Goal: Task Accomplishment & Management: Use online tool/utility

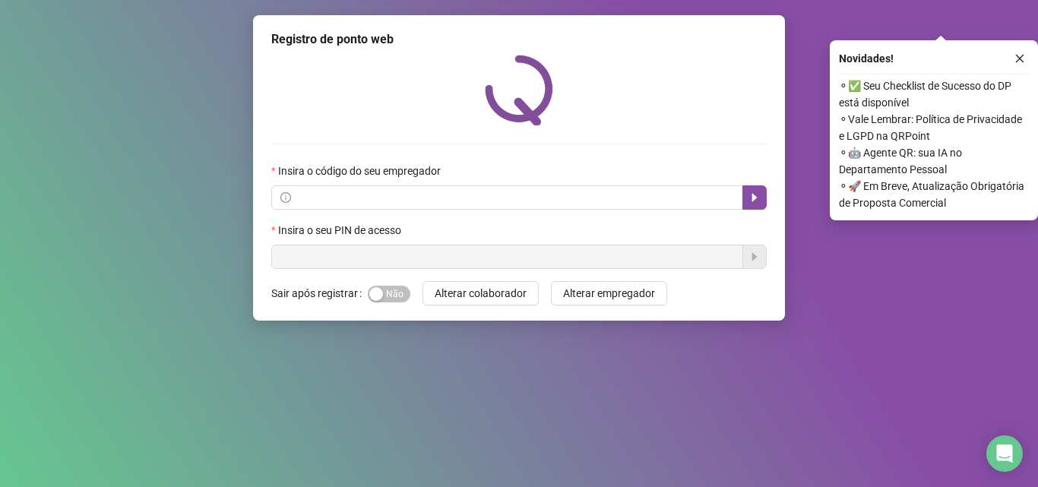
click at [1022, 69] on div "Novidades ! ⚬ ✅ Seu Checklist de Sucesso do DP está disponível ⚬ Vale Lembrar: …" at bounding box center [934, 130] width 208 height 180
click at [1020, 61] on icon "close" at bounding box center [1019, 58] width 11 height 11
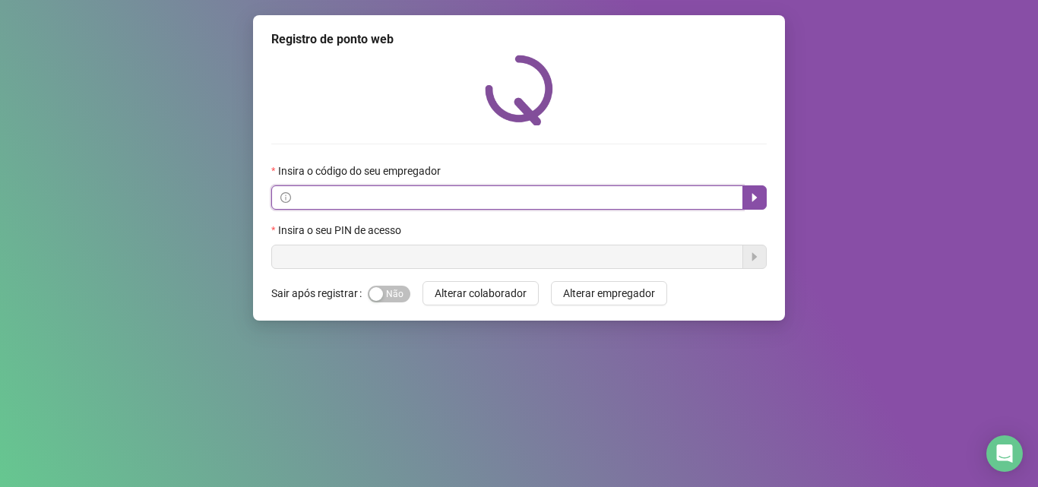
click at [517, 200] on input "text" at bounding box center [514, 197] width 440 height 17
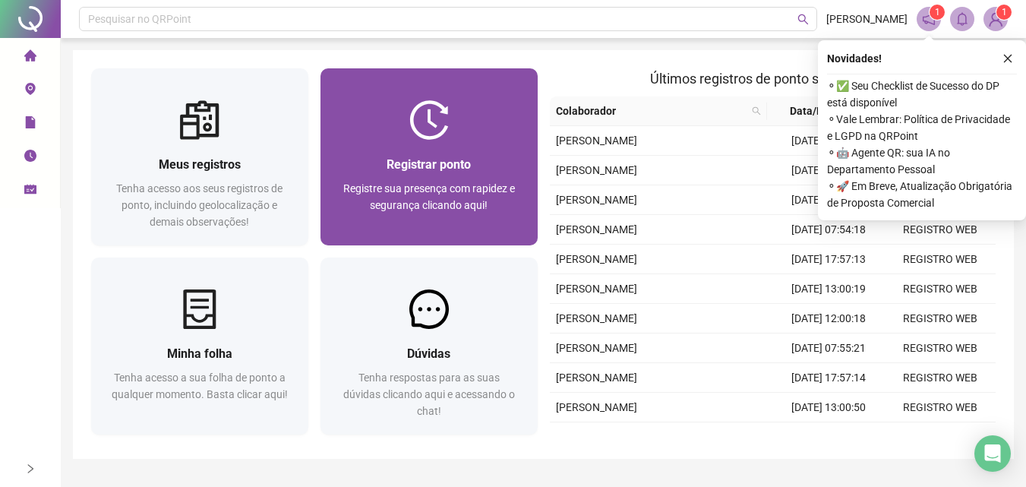
click at [473, 169] on div "Registrar ponto" at bounding box center [429, 164] width 181 height 19
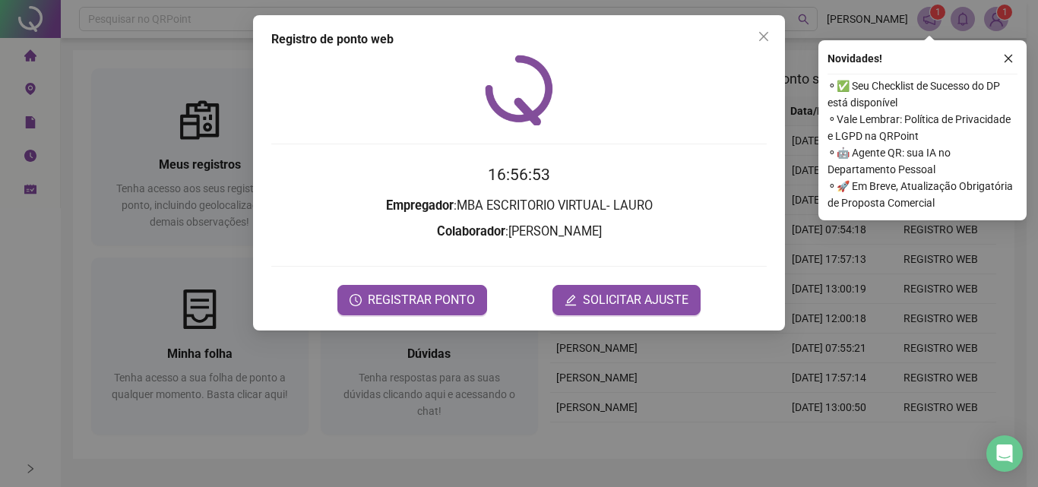
drag, startPoint x: 529, startPoint y: 174, endPoint x: 453, endPoint y: 153, distance: 78.7
click at [453, 153] on div "16:56:53 Empregador : MBA ESCRITORIO VIRTUAL- [PERSON_NAME] : [PERSON_NAME] REG…" at bounding box center [518, 185] width 495 height 261
drag, startPoint x: 555, startPoint y: 175, endPoint x: 496, endPoint y: 164, distance: 60.3
click at [496, 164] on h2 "16:56:54" at bounding box center [518, 175] width 495 height 25
drag, startPoint x: 546, startPoint y: 175, endPoint x: 486, endPoint y: 167, distance: 60.5
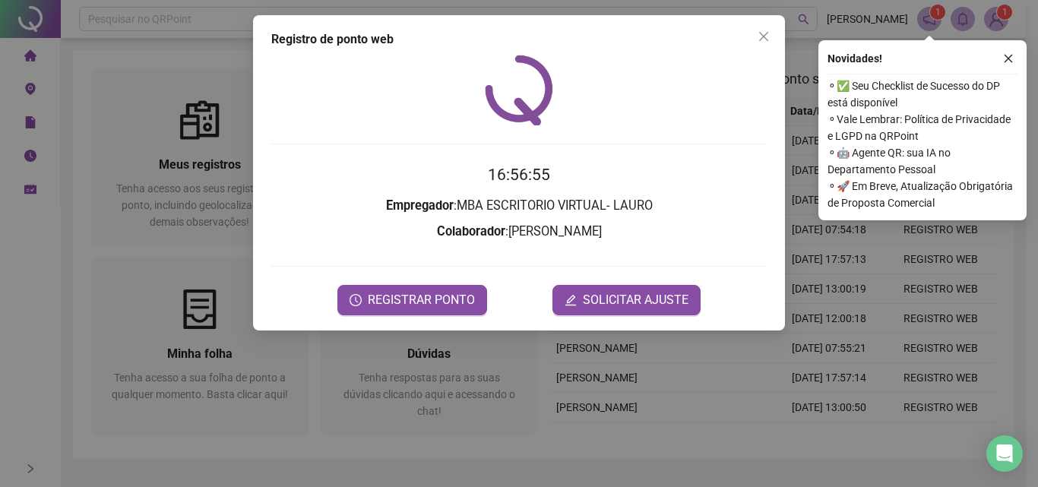
click at [486, 167] on h2 "16:56:55" at bounding box center [518, 175] width 495 height 25
drag, startPoint x: 544, startPoint y: 172, endPoint x: 494, endPoint y: 170, distance: 50.2
click at [494, 170] on time "16:56:56" at bounding box center [519, 175] width 62 height 18
click at [549, 173] on h2 "16:56:56" at bounding box center [518, 175] width 495 height 25
drag, startPoint x: 549, startPoint y: 173, endPoint x: 492, endPoint y: 175, distance: 57.0
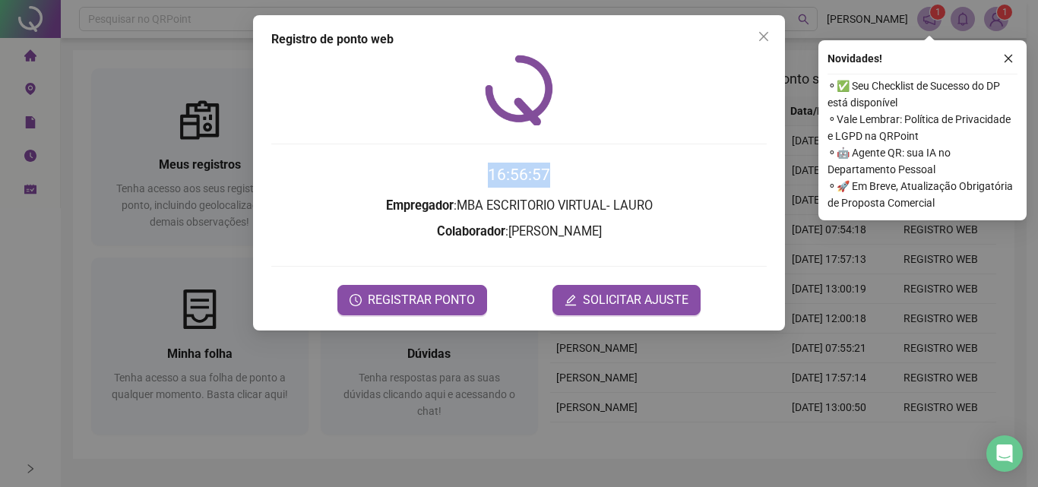
click at [492, 175] on h2 "16:56:57" at bounding box center [518, 175] width 495 height 25
click at [457, 296] on span "REGISTRAR PONTO" at bounding box center [421, 300] width 107 height 18
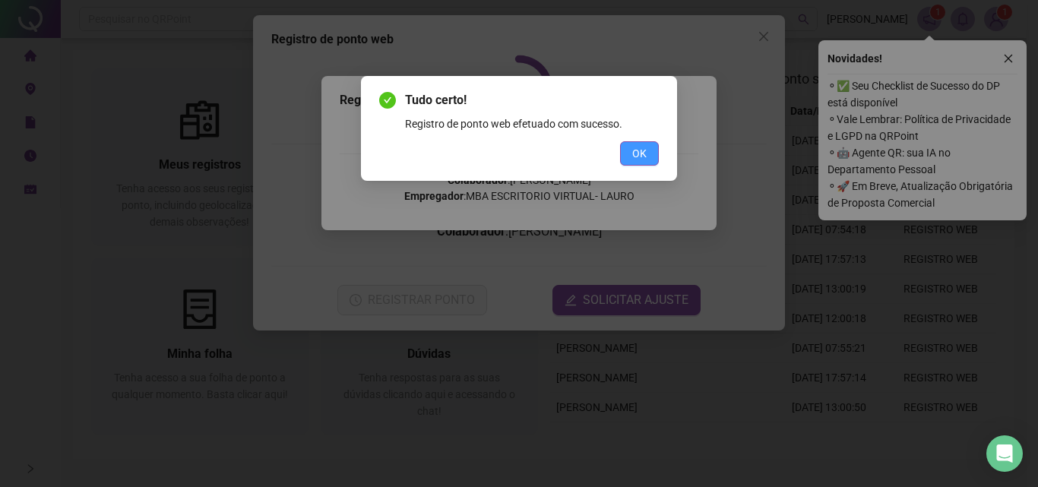
click at [634, 144] on button "OK" at bounding box center [639, 153] width 39 height 24
